Goal: Task Accomplishment & Management: Use online tool/utility

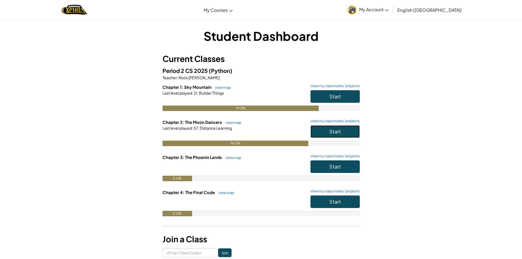
click at [343, 126] on button "Start" at bounding box center [334, 131] width 49 height 13
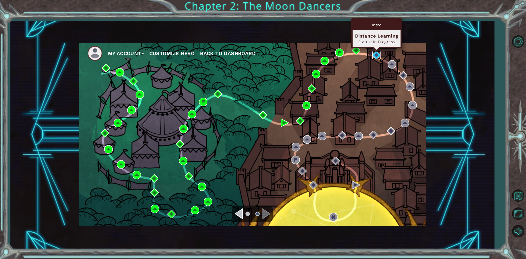
click at [375, 55] on img at bounding box center [376, 55] width 8 height 8
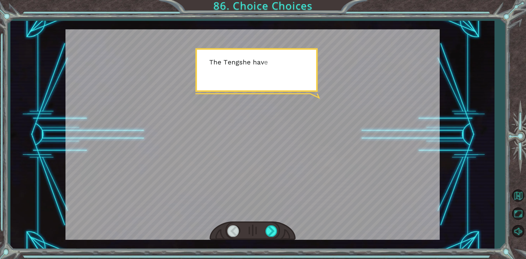
drag, startPoint x: 375, startPoint y: 55, endPoint x: 302, endPoint y: 123, distance: 100.6
click at [302, 123] on div at bounding box center [252, 134] width 374 height 210
click at [269, 234] on div at bounding box center [271, 230] width 12 height 11
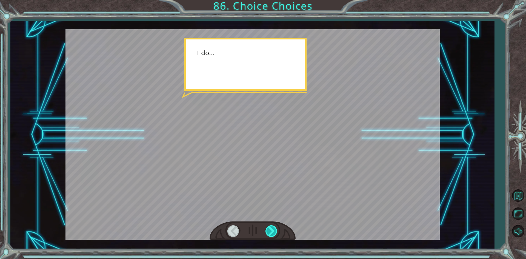
click at [269, 234] on div at bounding box center [271, 230] width 12 height 11
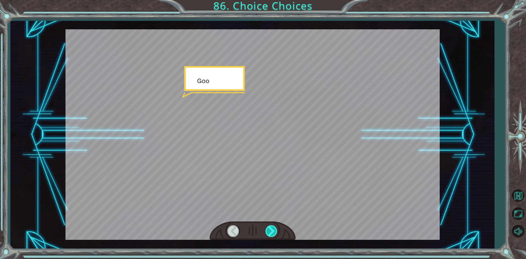
click at [269, 234] on div at bounding box center [271, 230] width 12 height 11
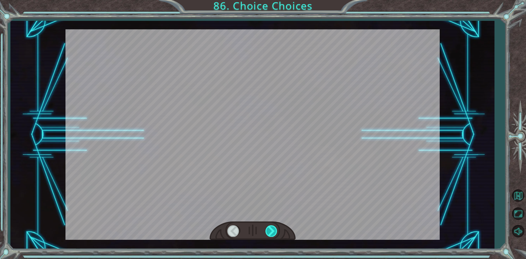
click at [269, 234] on div at bounding box center [271, 230] width 12 height 11
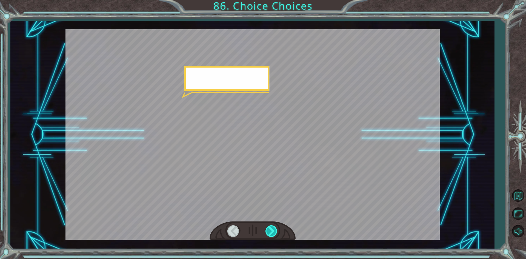
click at [269, 234] on div at bounding box center [271, 230] width 12 height 11
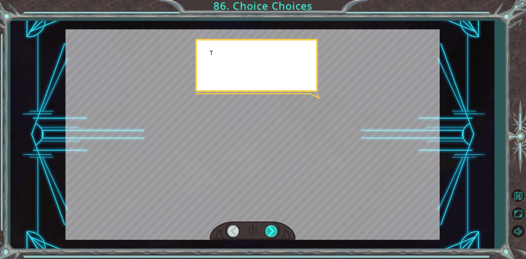
click at [269, 234] on div at bounding box center [271, 230] width 12 height 11
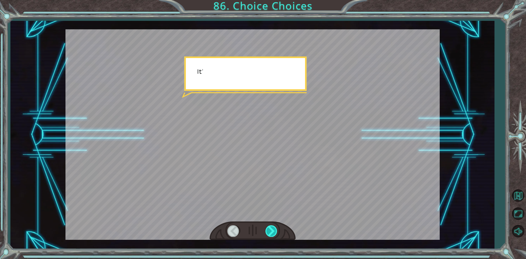
click at [269, 234] on div at bounding box center [271, 230] width 12 height 11
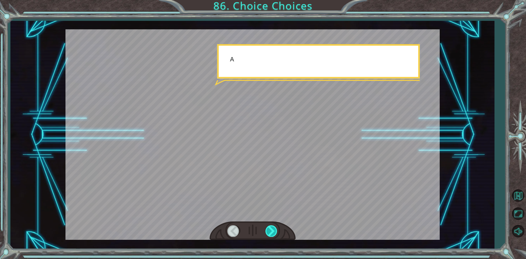
click at [269, 234] on div at bounding box center [271, 230] width 12 height 11
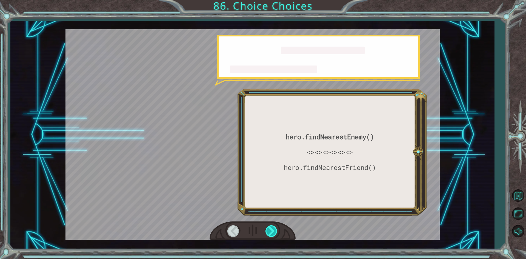
click at [269, 234] on div at bounding box center [271, 230] width 12 height 11
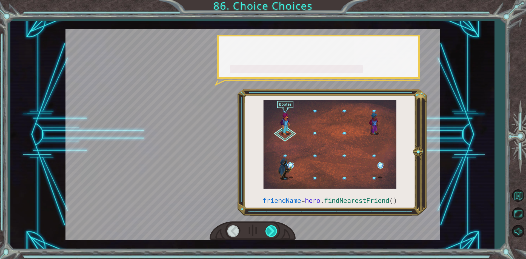
click at [269, 233] on div at bounding box center [271, 230] width 12 height 11
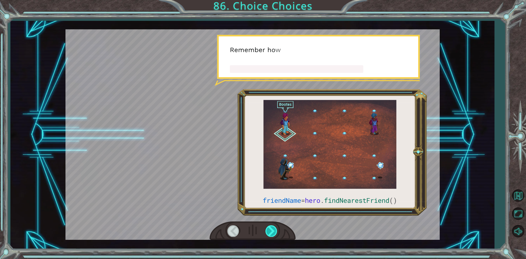
click at [269, 233] on div at bounding box center [271, 230] width 12 height 11
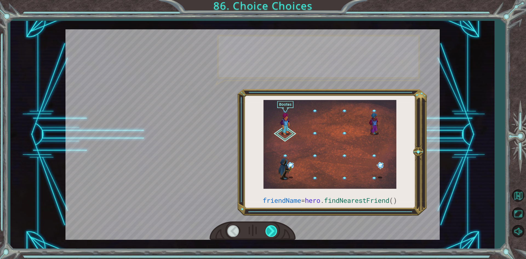
click at [269, 233] on div at bounding box center [271, 230] width 12 height 11
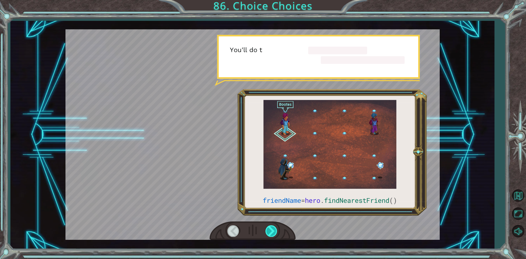
click at [269, 233] on div at bounding box center [271, 230] width 12 height 11
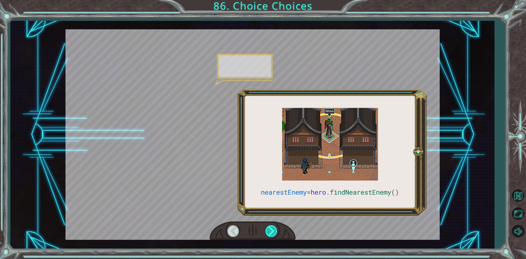
click at [269, 233] on div at bounding box center [271, 230] width 12 height 11
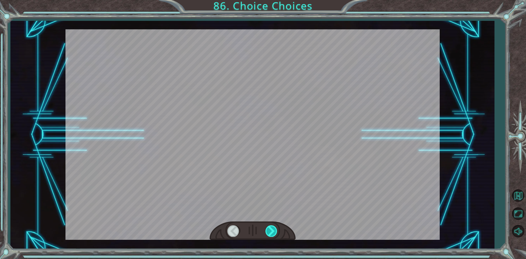
click at [269, 233] on div at bounding box center [271, 230] width 12 height 11
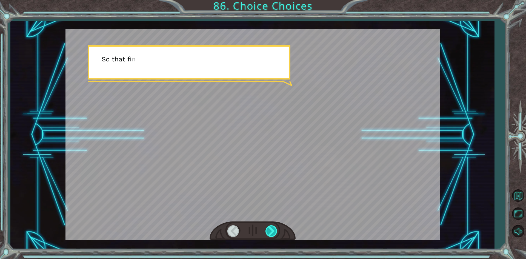
click at [269, 233] on div at bounding box center [271, 230] width 12 height 11
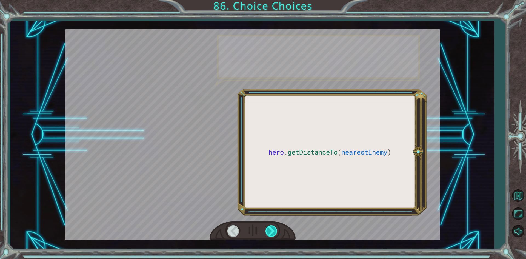
click at [269, 233] on div at bounding box center [271, 230] width 12 height 11
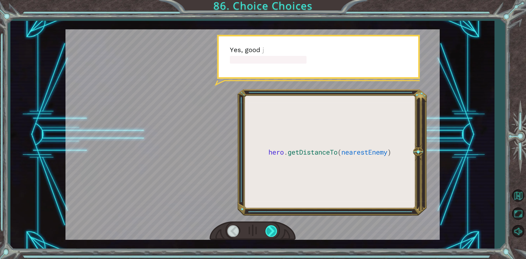
click at [269, 233] on div at bounding box center [271, 230] width 12 height 11
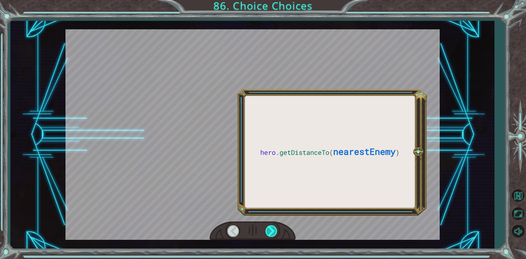
click at [269, 233] on div at bounding box center [271, 230] width 12 height 11
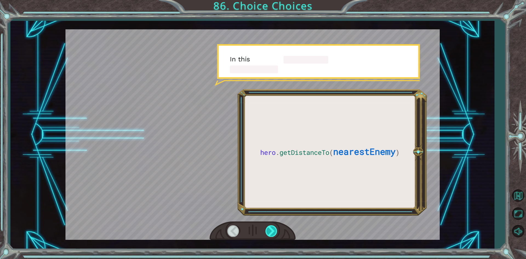
click at [269, 233] on div at bounding box center [271, 230] width 12 height 11
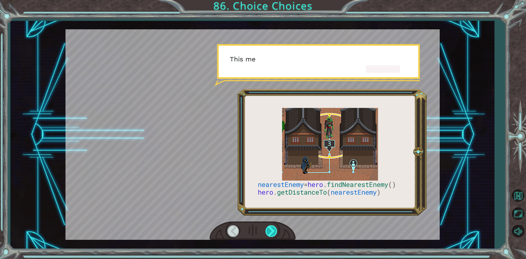
click at [269, 233] on div at bounding box center [271, 230] width 12 height 11
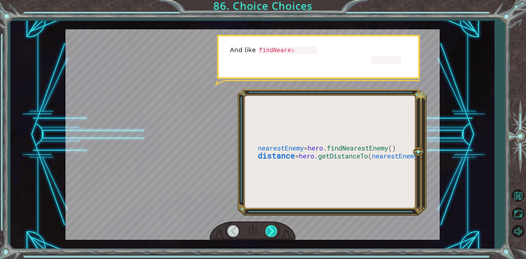
click at [269, 233] on div at bounding box center [271, 230] width 12 height 11
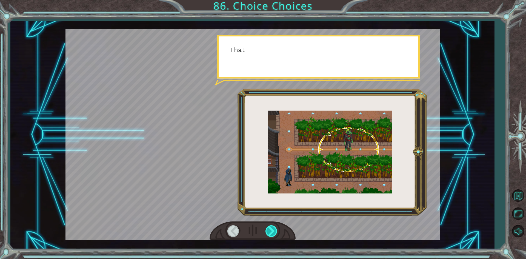
click at [269, 233] on div at bounding box center [271, 230] width 12 height 11
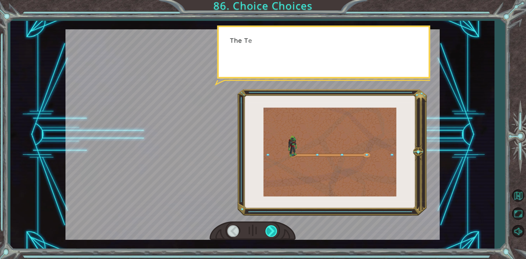
click at [269, 233] on div at bounding box center [271, 230] width 12 height 11
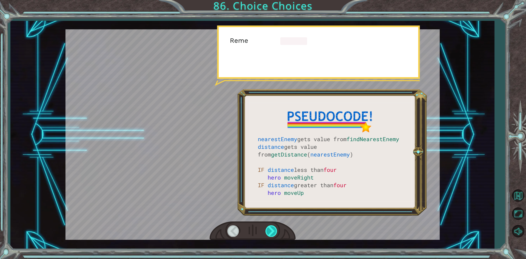
click at [269, 233] on div at bounding box center [271, 230] width 12 height 11
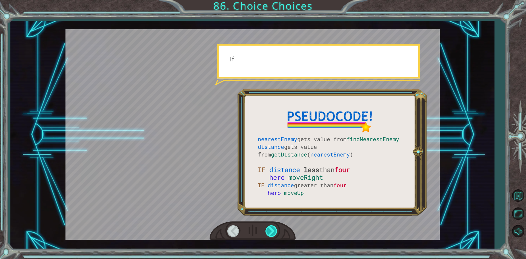
click at [269, 233] on div at bounding box center [271, 230] width 12 height 11
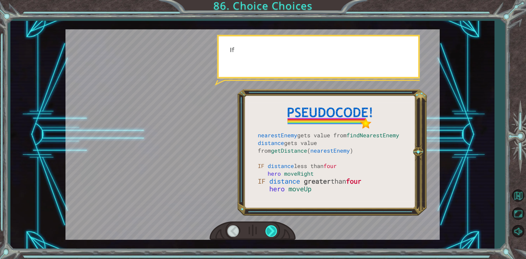
click at [269, 233] on div at bounding box center [271, 230] width 12 height 11
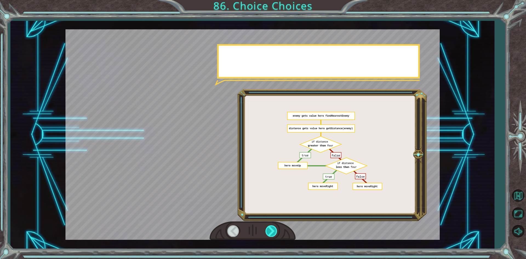
click at [269, 233] on div at bounding box center [271, 230] width 12 height 11
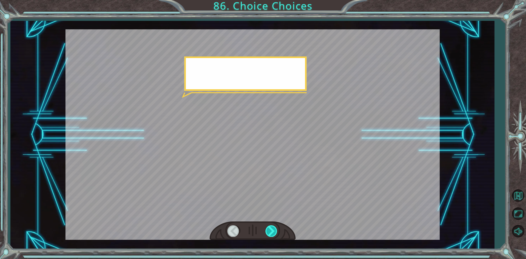
click at [269, 233] on div at bounding box center [271, 230] width 12 height 11
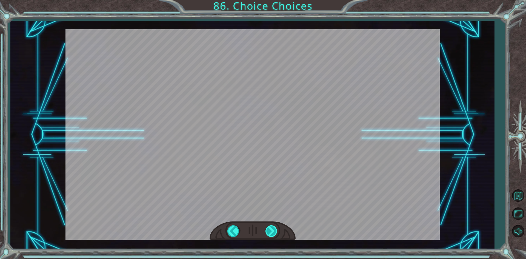
click at [269, 0] on div "T h e T e n g s h e h a v e i n v a d e d t h e c i t y ! D o y o u h a v e a n…" at bounding box center [263, 0] width 526 height 0
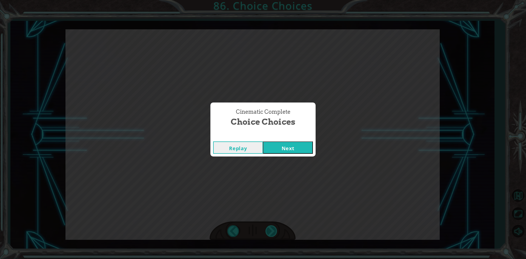
click at [269, 233] on div "Cinematic Complete Choice Choices Replay Next" at bounding box center [263, 129] width 526 height 259
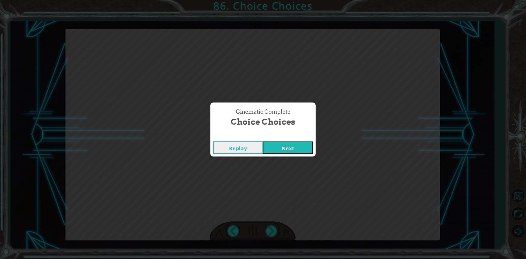
click at [304, 159] on div "Cinematic Complete Choice Choices Replay Next" at bounding box center [263, 129] width 526 height 259
click at [298, 154] on div "Replay Next" at bounding box center [262, 148] width 105 height 18
click at [294, 150] on button "Next" at bounding box center [288, 147] width 50 height 12
